Goal: Task Accomplishment & Management: Manage account settings

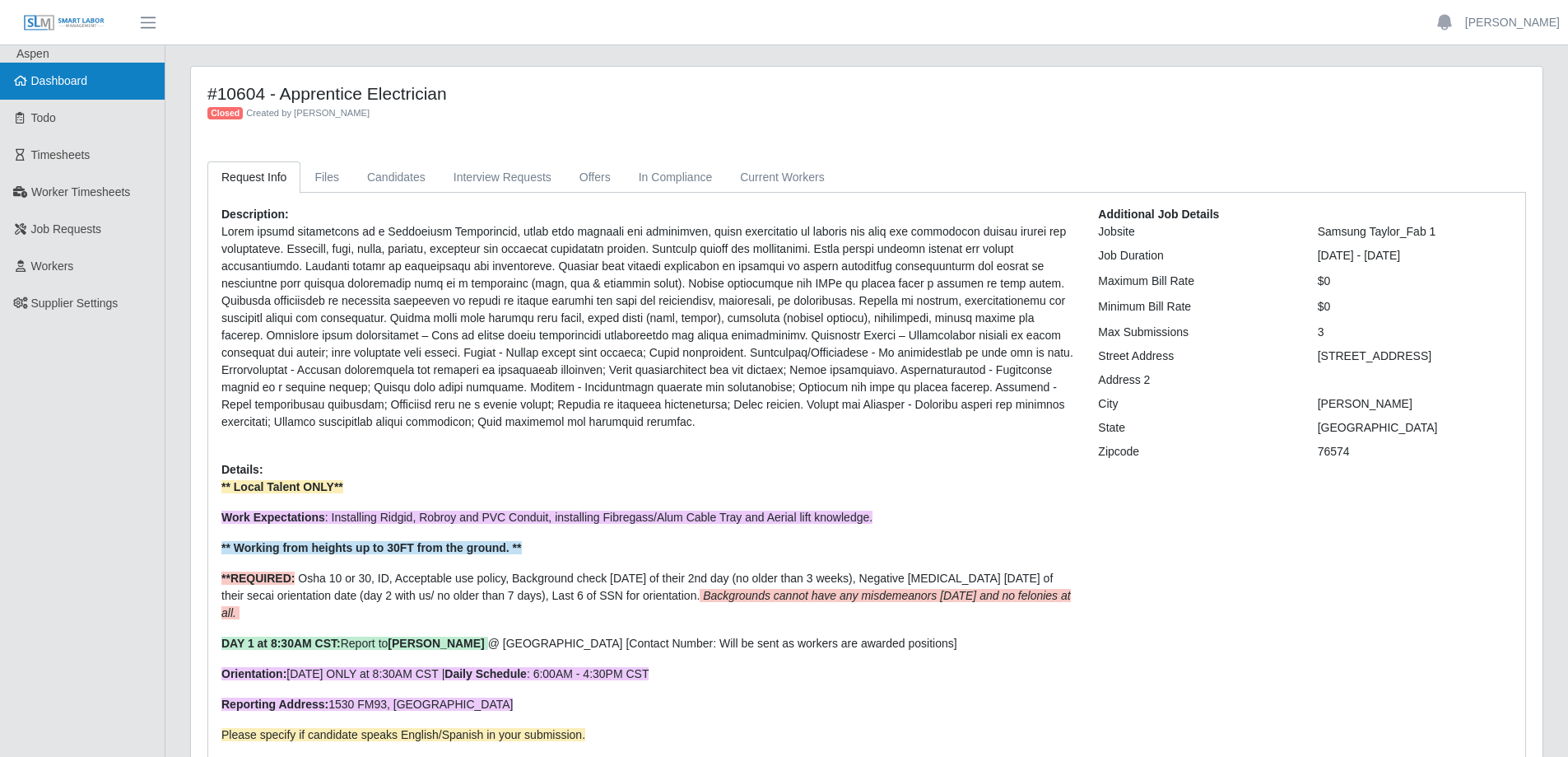
click at [70, 84] on span "Dashboard" at bounding box center [59, 80] width 57 height 13
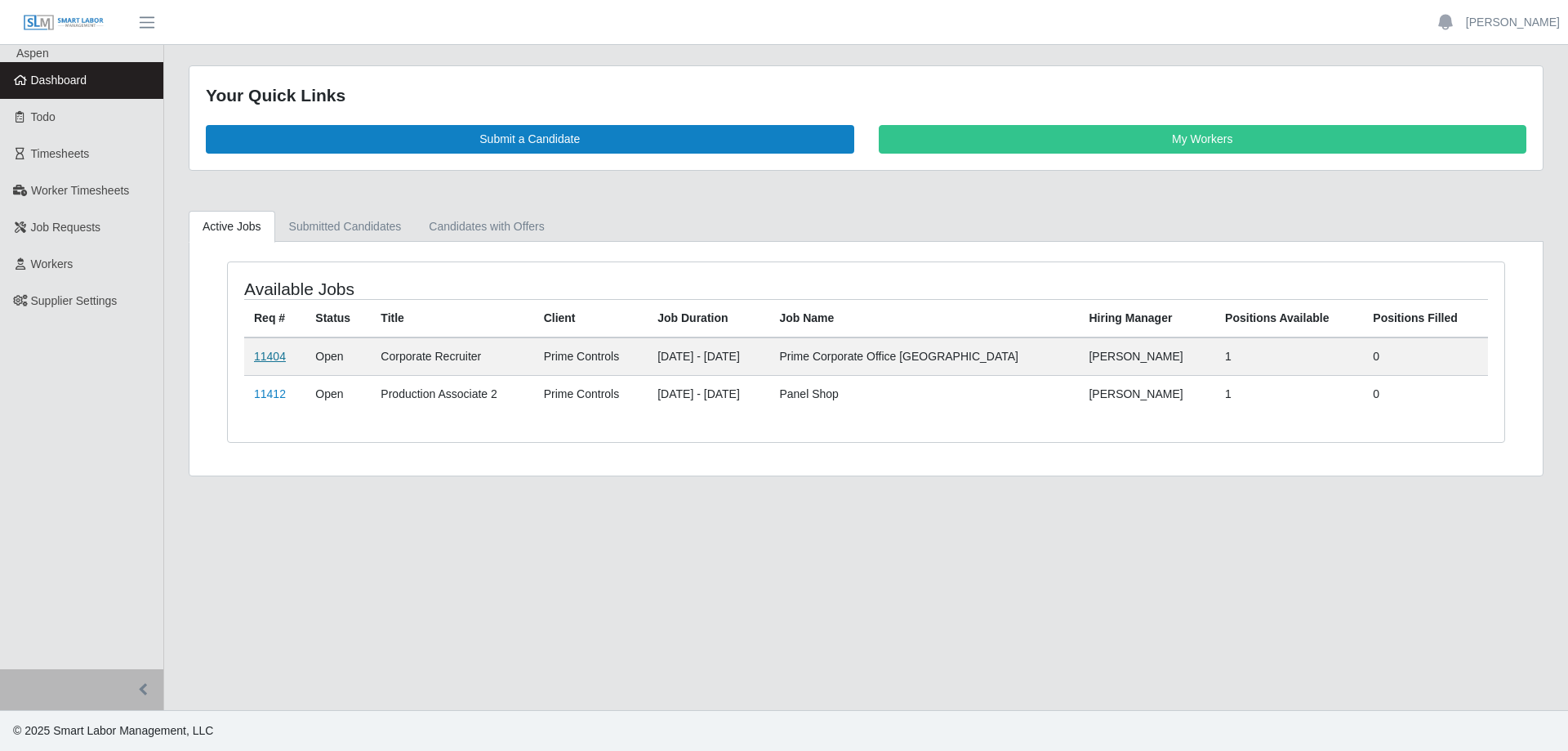
click at [267, 358] on link "11404" at bounding box center [269, 356] width 32 height 13
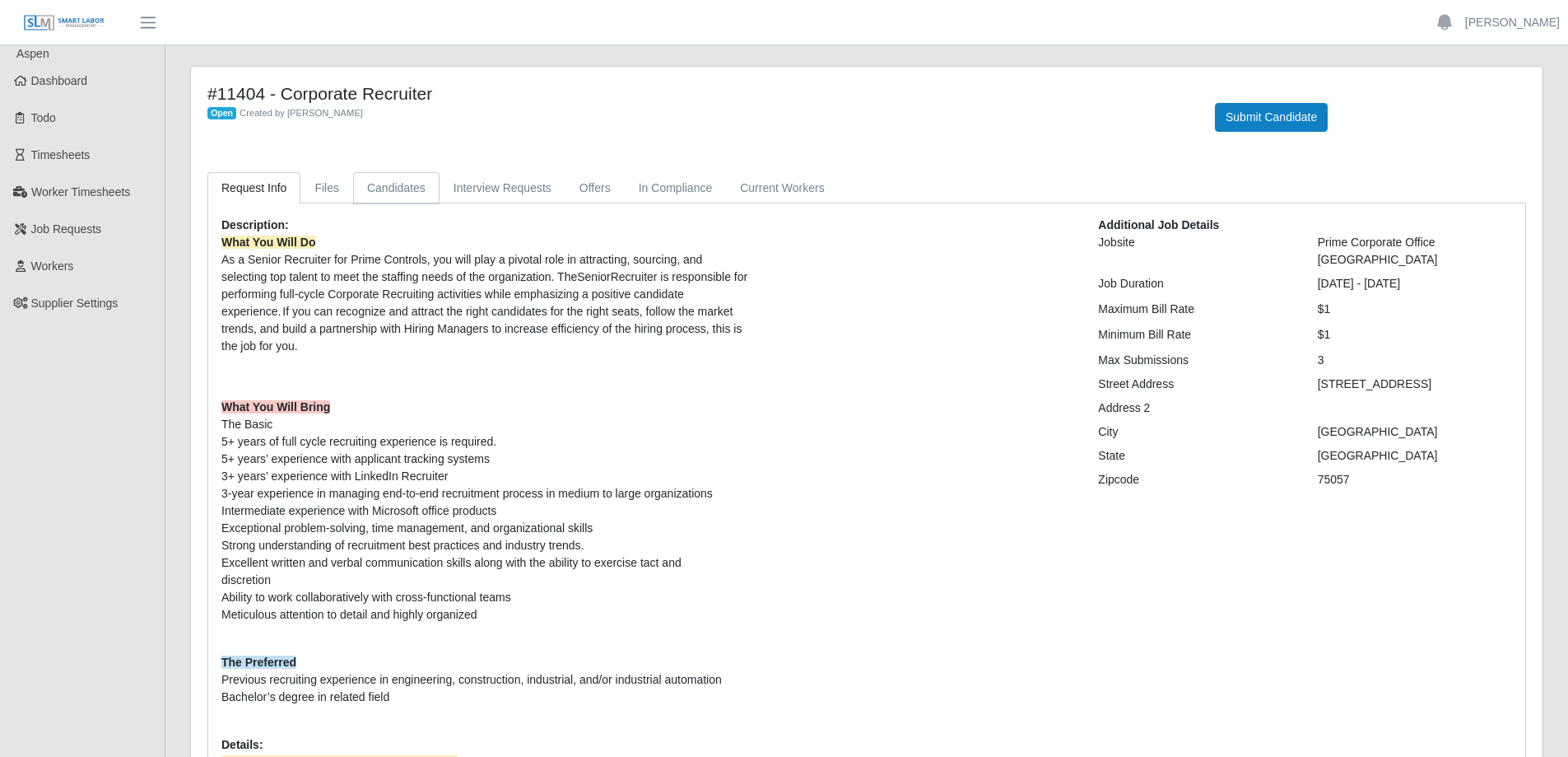
click at [390, 184] on link "Candidates" at bounding box center [396, 188] width 86 height 32
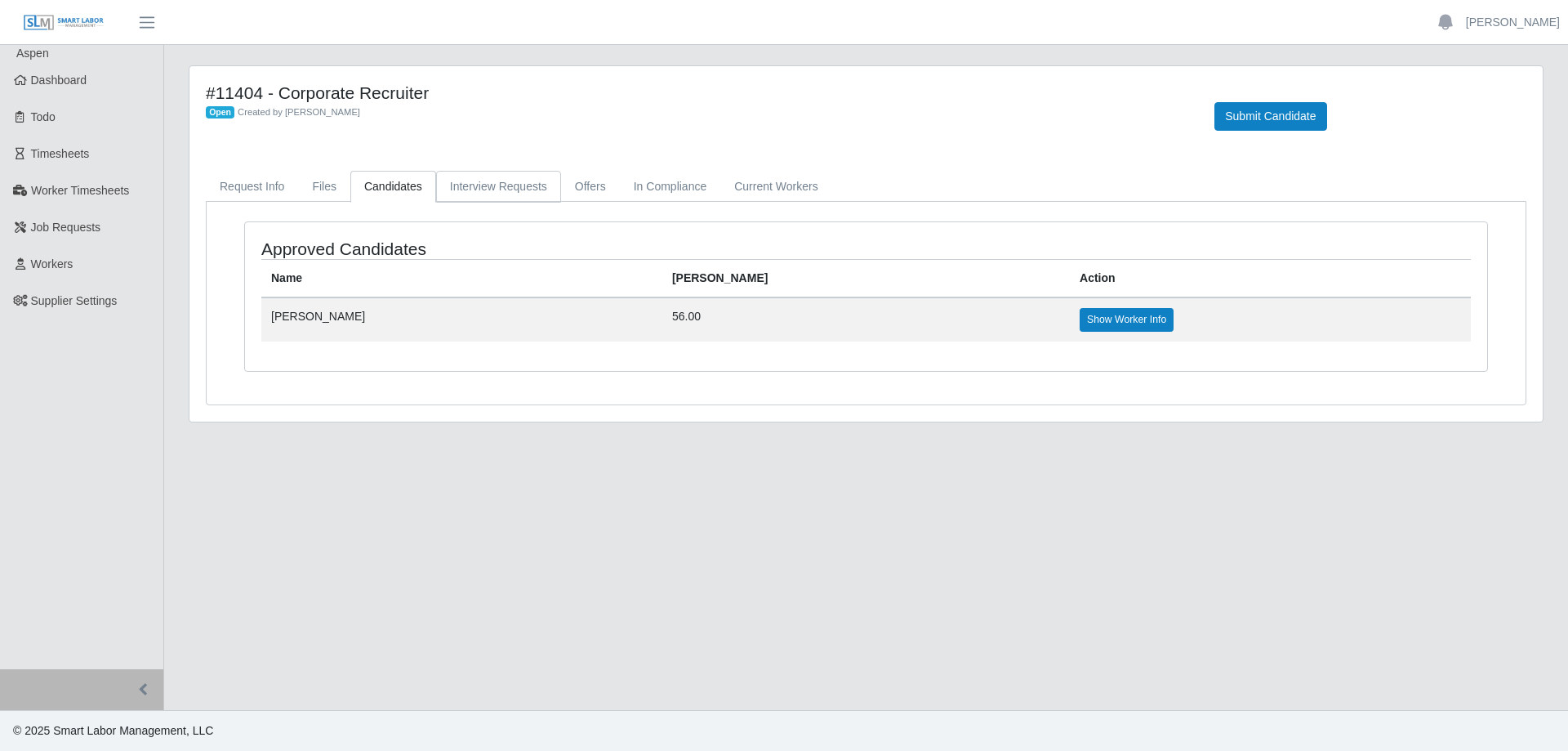
click at [462, 184] on link "Interview Requests" at bounding box center [498, 186] width 125 height 32
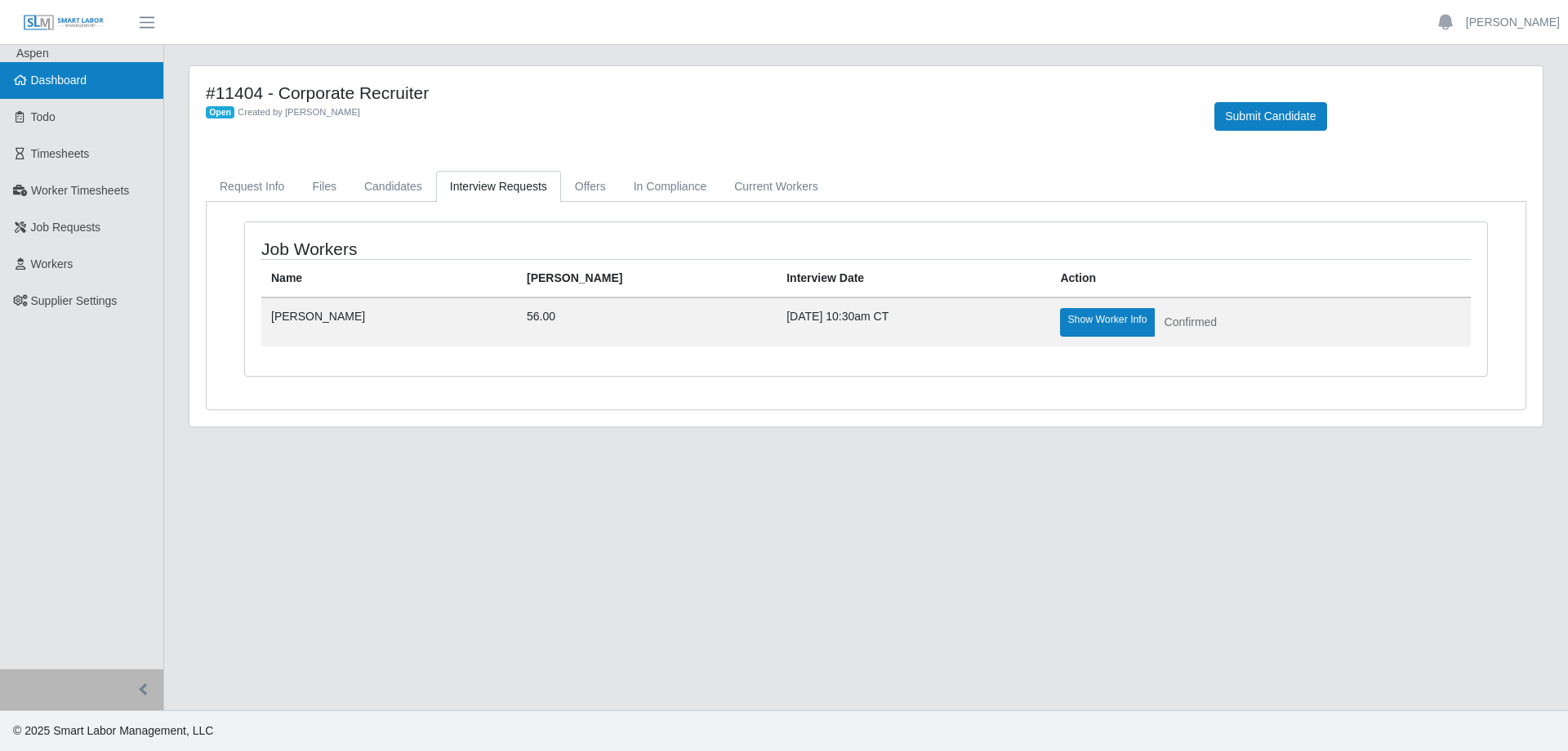
click at [78, 81] on span "Dashboard" at bounding box center [59, 79] width 56 height 13
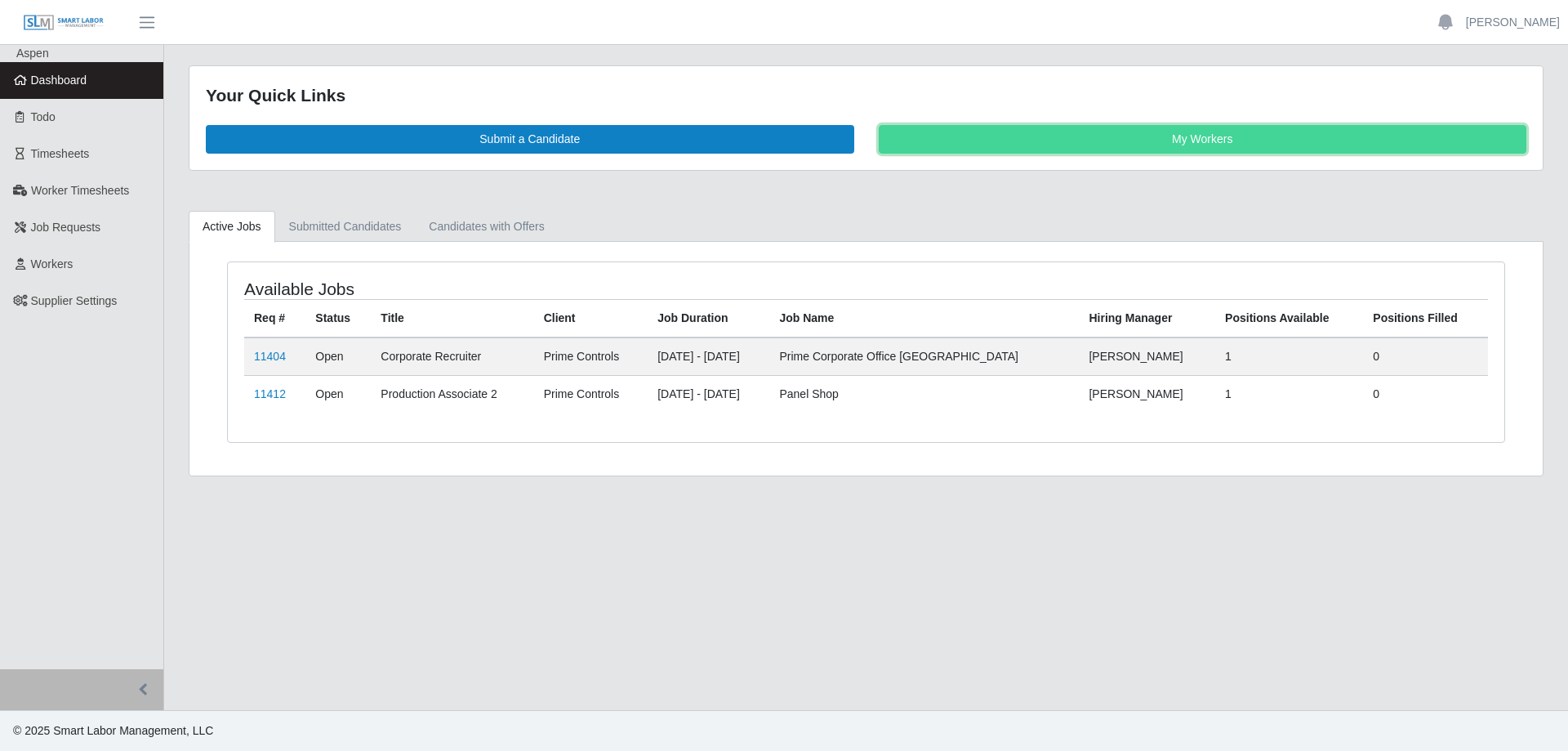
click at [985, 139] on link "My Workers" at bounding box center [1202, 139] width 648 height 28
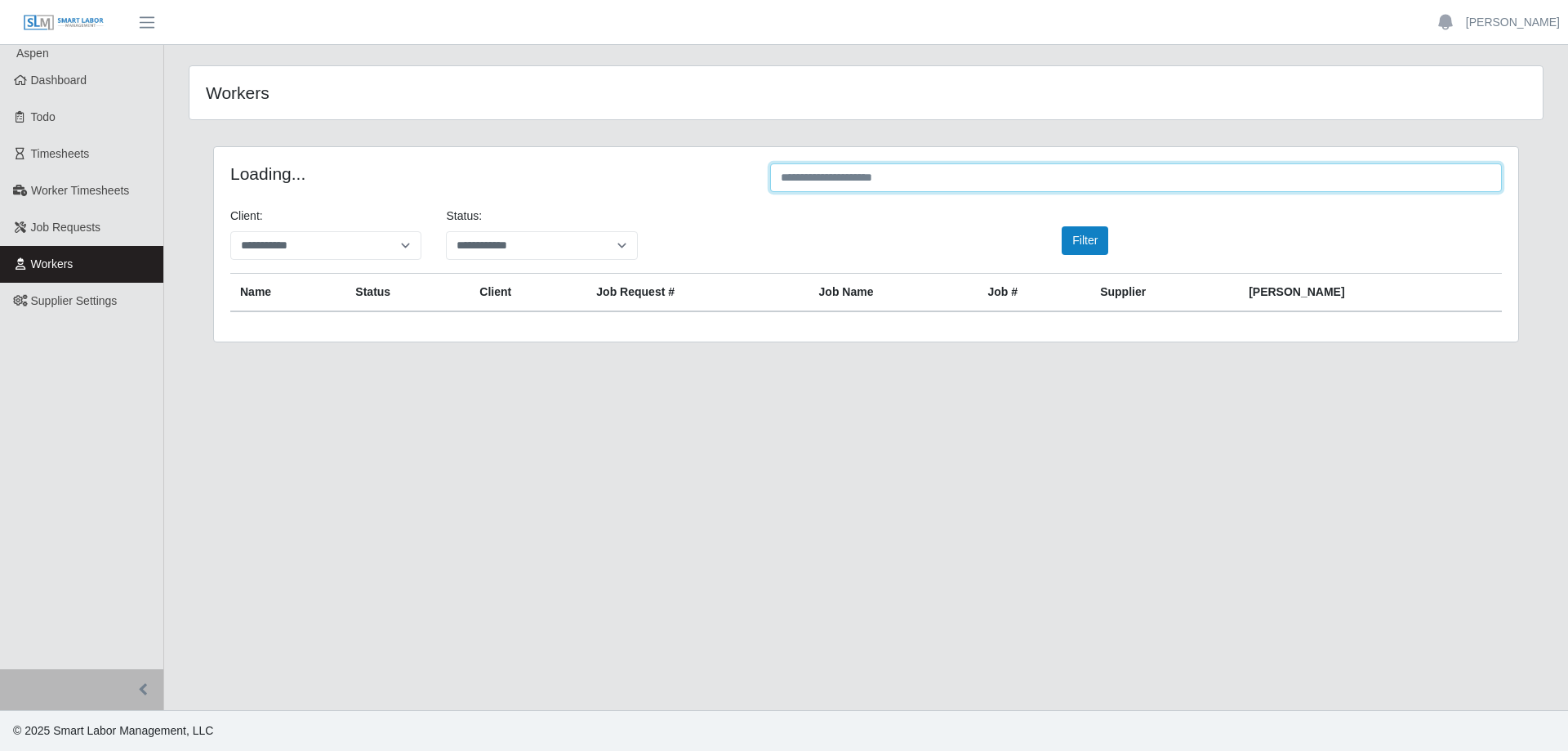
click at [883, 186] on input "text" at bounding box center [1136, 177] width 732 height 28
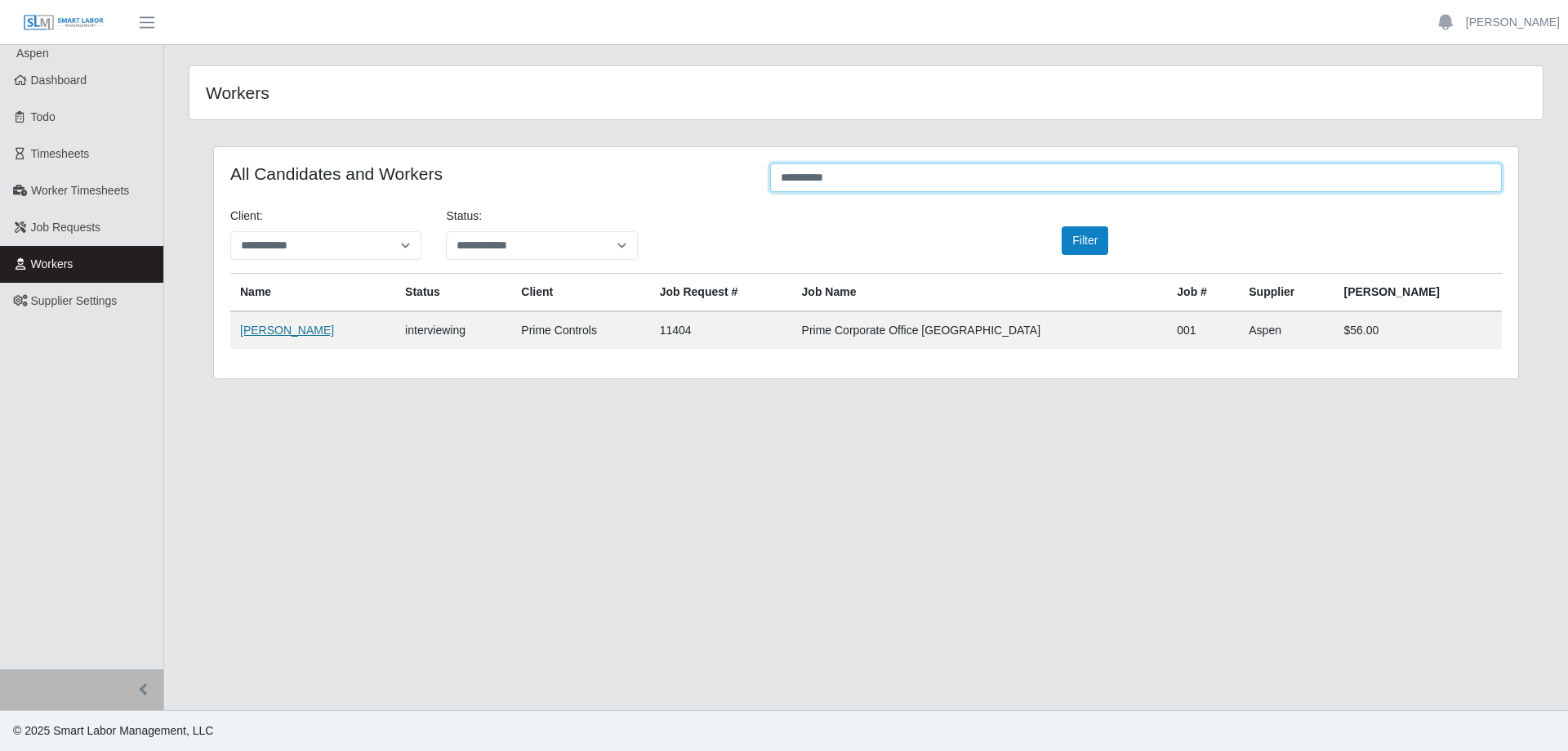
type input "**********"
click at [266, 335] on link "Jacob Lira" at bounding box center [287, 330] width 94 height 13
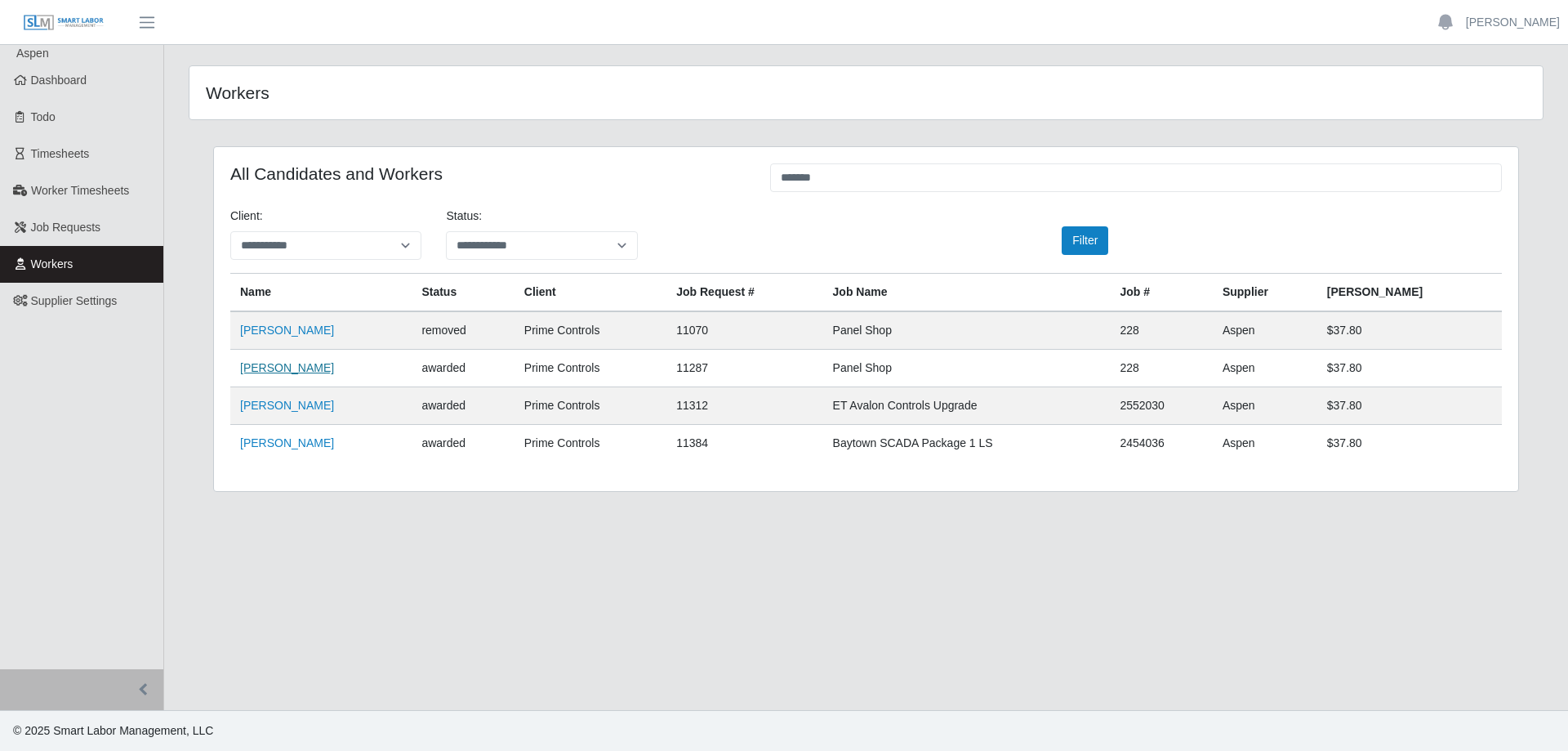
click at [268, 366] on link "[PERSON_NAME]" at bounding box center [287, 367] width 94 height 13
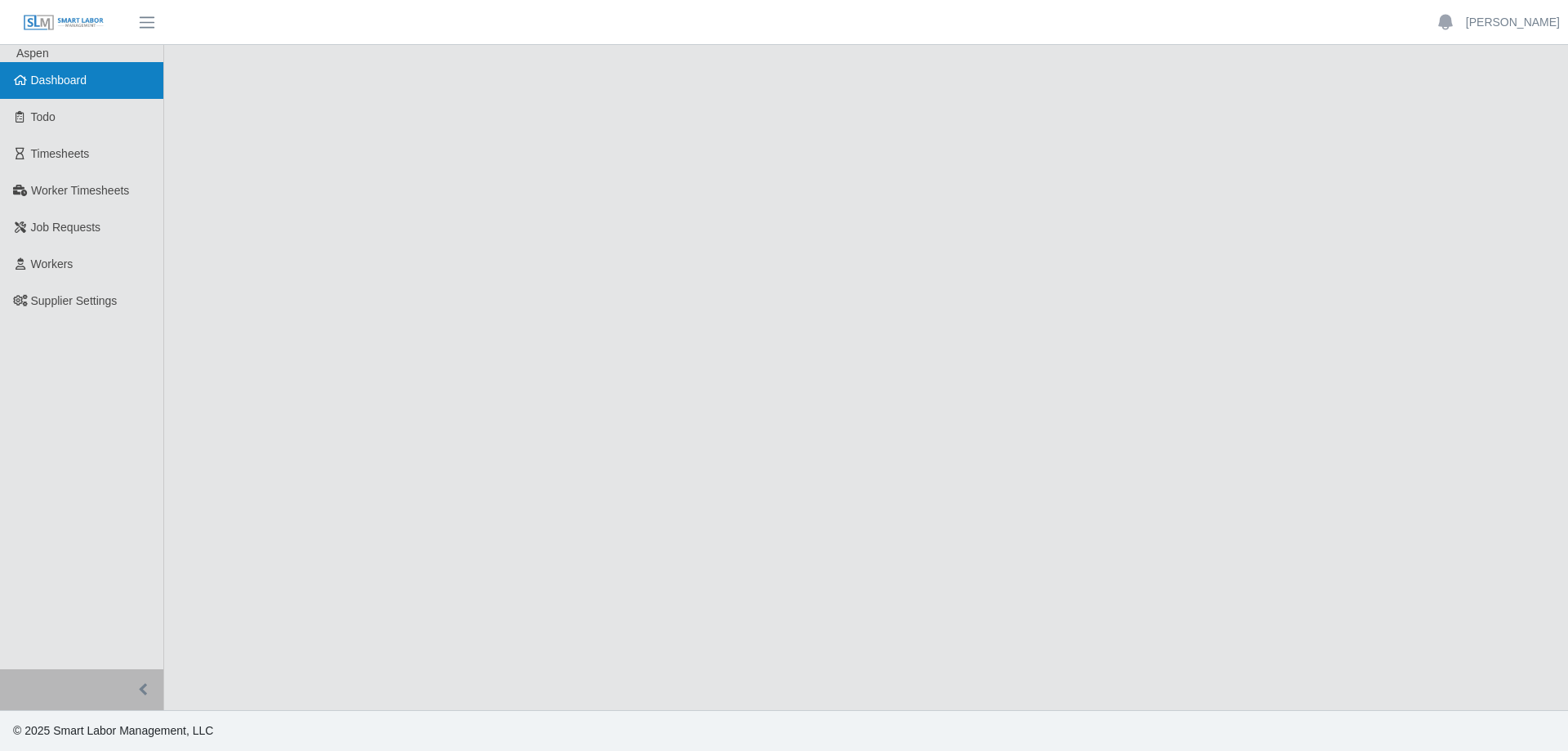
click at [68, 92] on link "Dashboard" at bounding box center [81, 80] width 163 height 37
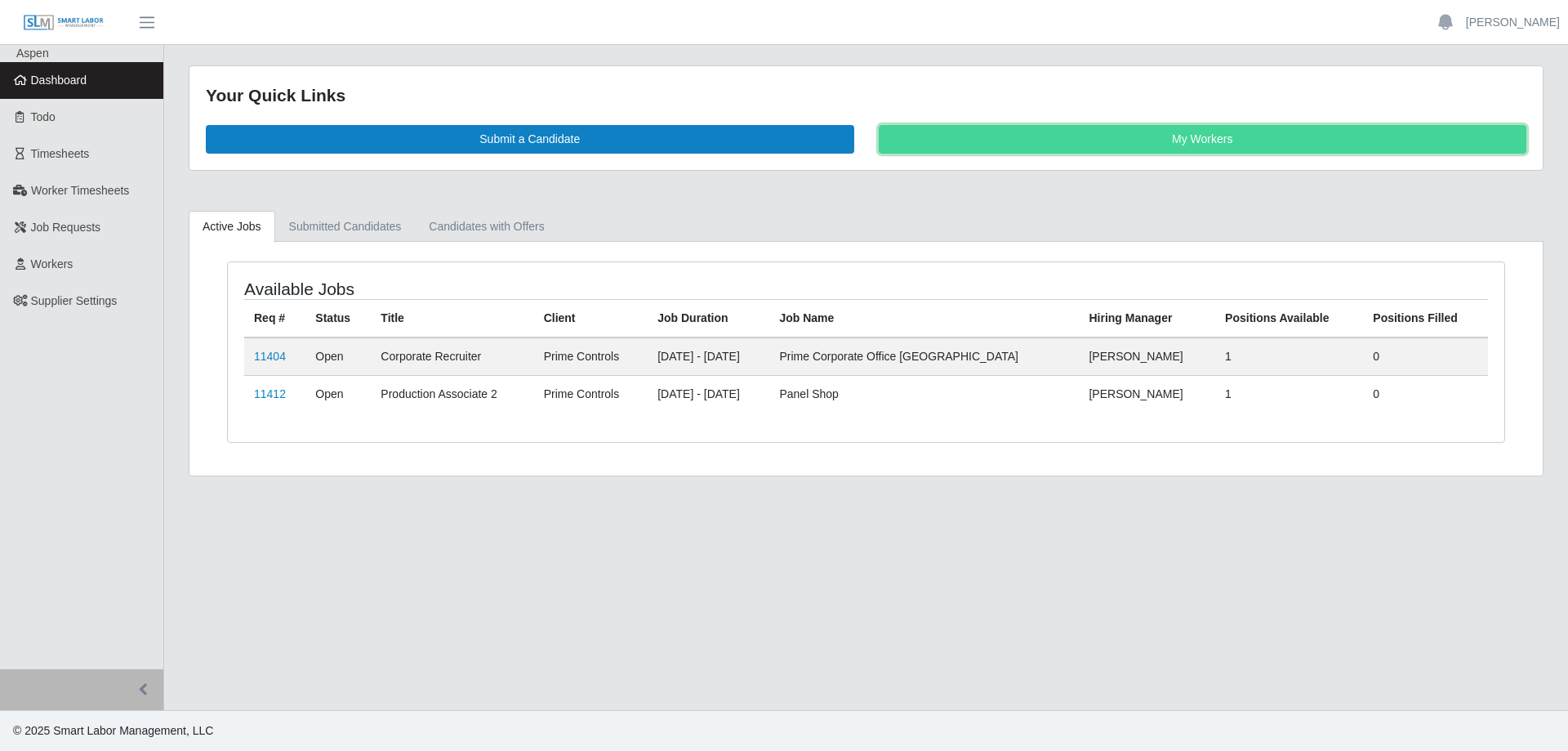
click at [976, 129] on link "My Workers" at bounding box center [1202, 139] width 648 height 28
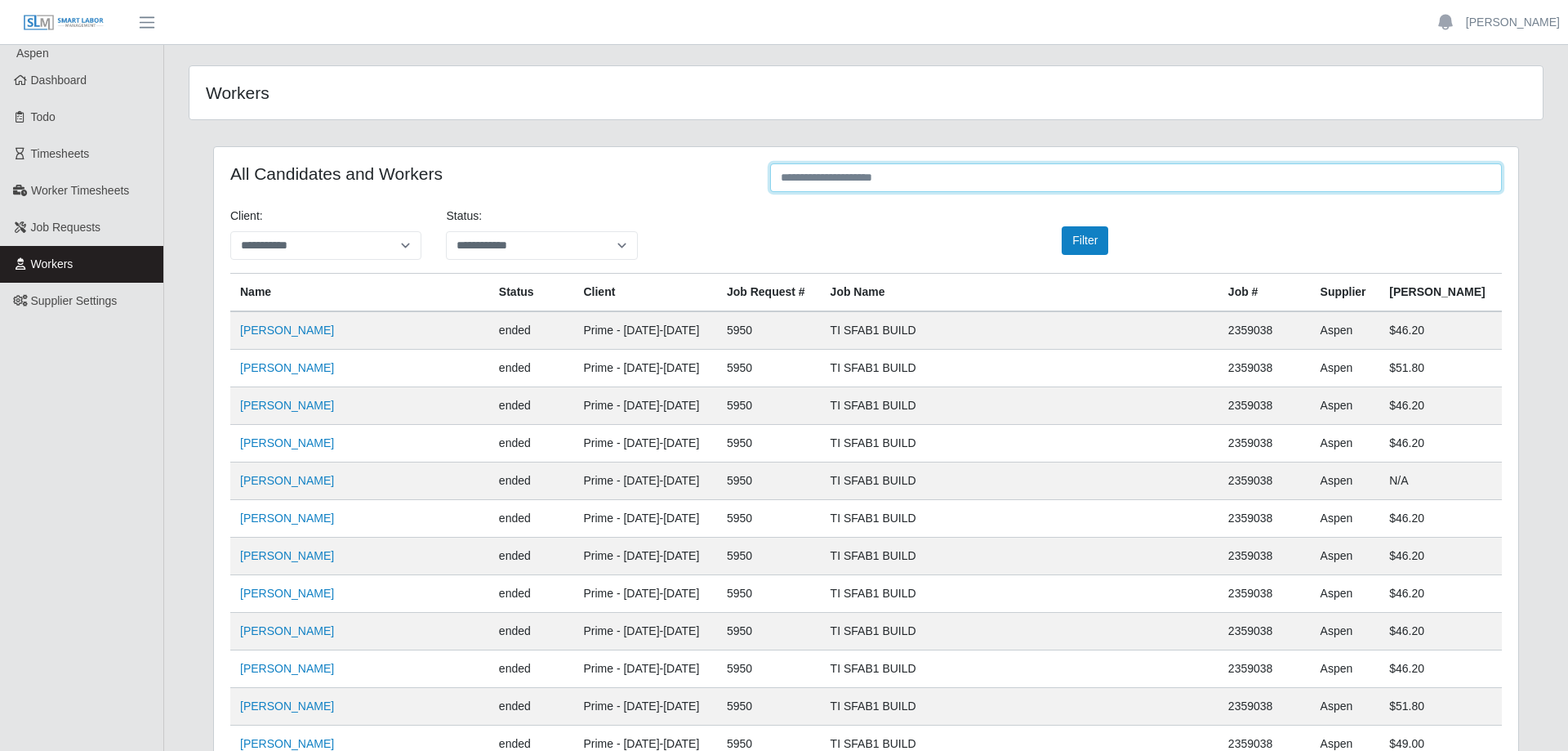
click at [838, 179] on input "text" at bounding box center [1136, 177] width 732 height 28
click at [276, 335] on link "Nestor Acevedo" at bounding box center [287, 330] width 94 height 13
